Goal: Communication & Community: Answer question/provide support

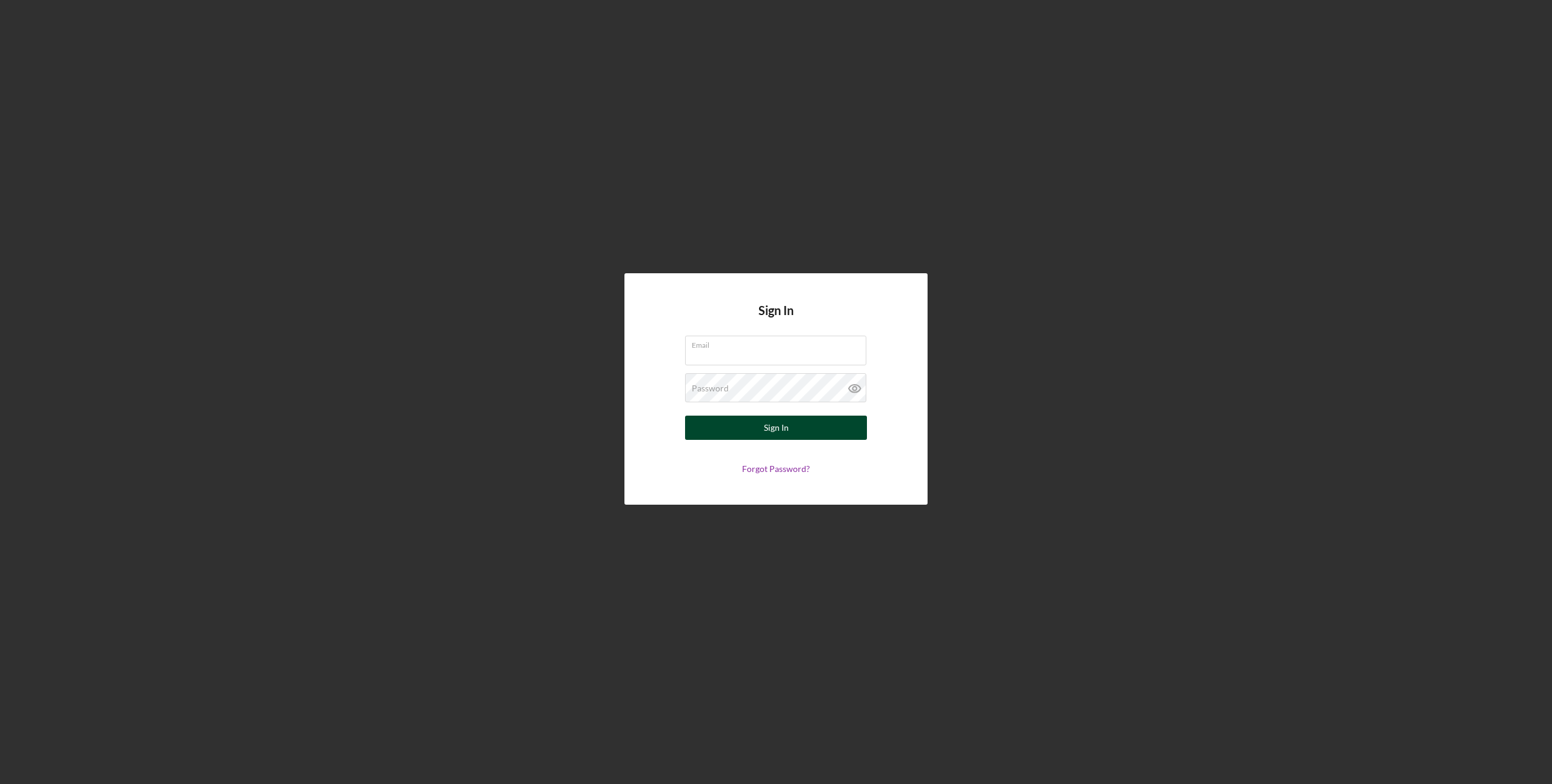
type input "[EMAIL_ADDRESS][DOMAIN_NAME]"
click at [752, 431] on button "Sign In" at bounding box center [776, 427] width 182 height 24
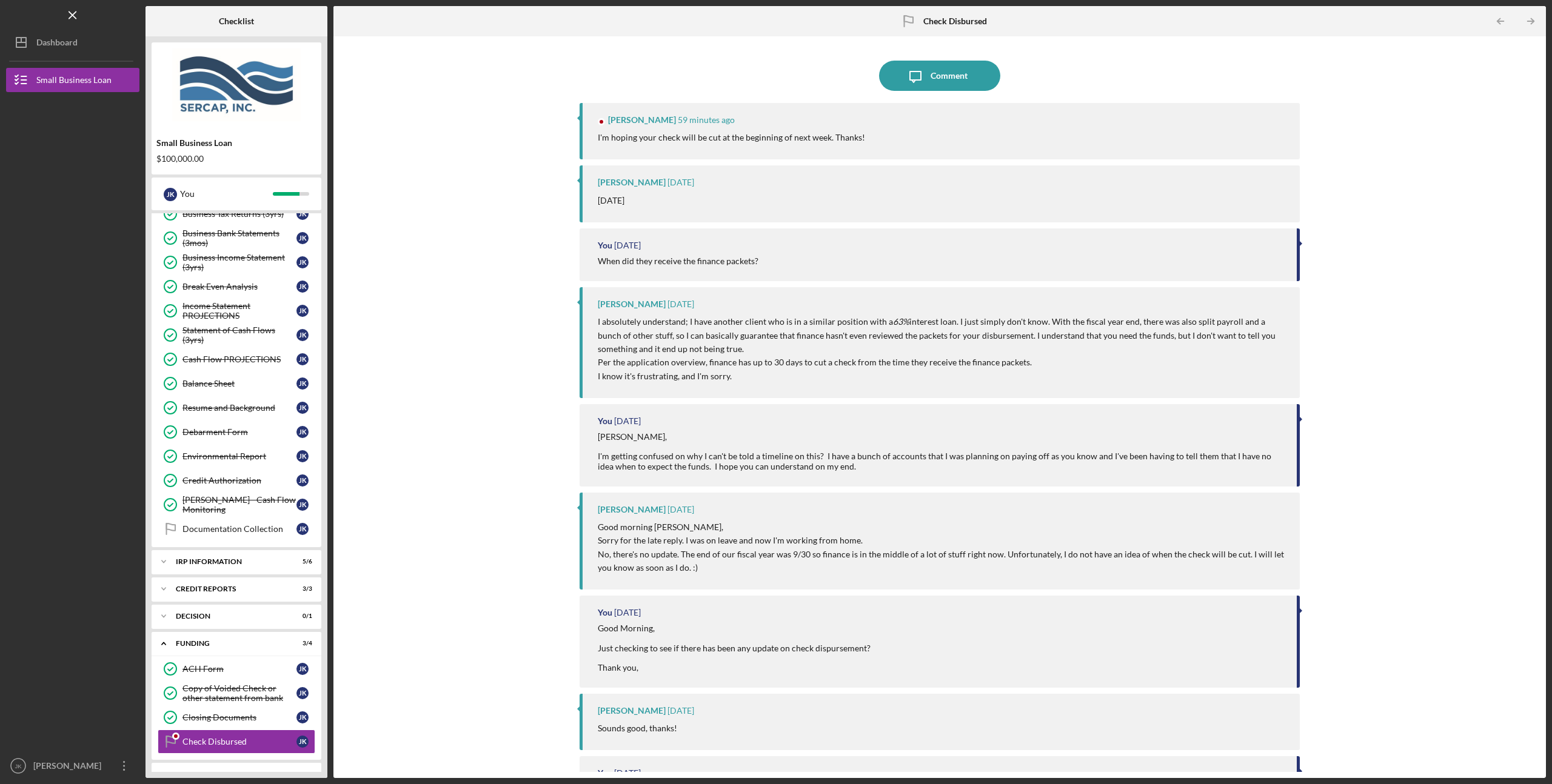
scroll to position [380, 0]
click at [941, 71] on div "Comment" at bounding box center [949, 75] width 37 height 30
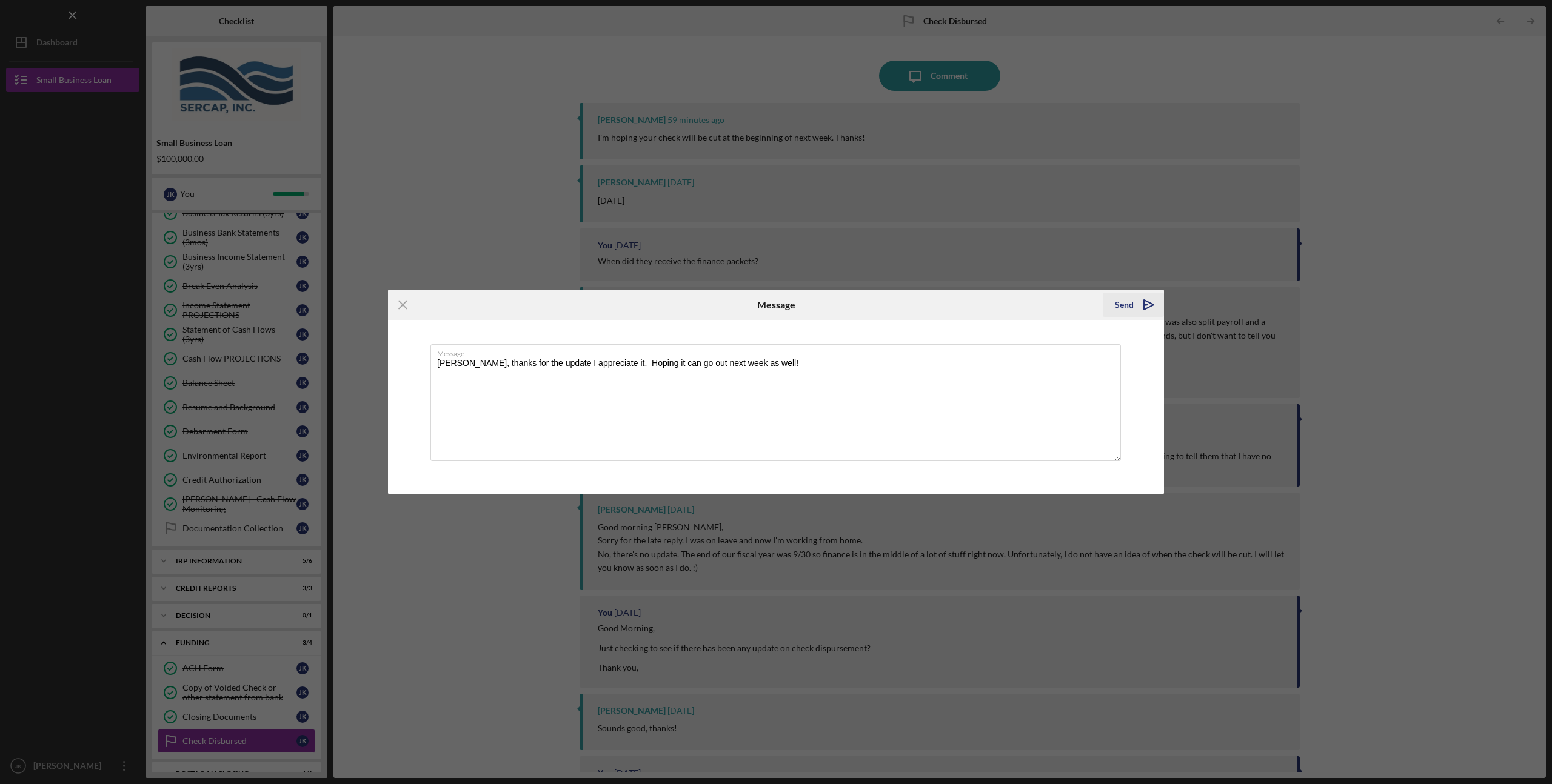
type textarea "[PERSON_NAME], thanks for the update I appreciate it. Hoping it can go out next…"
click at [1130, 300] on div "Send" at bounding box center [1123, 304] width 19 height 24
